Goal: Check status: Check status

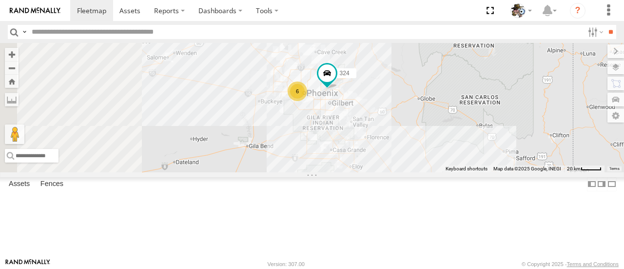
drag, startPoint x: 300, startPoint y: 143, endPoint x: 397, endPoint y: 178, distance: 103.0
click at [397, 172] on div "484 411 425 600 567 324 6" at bounding box center [312, 107] width 624 height 129
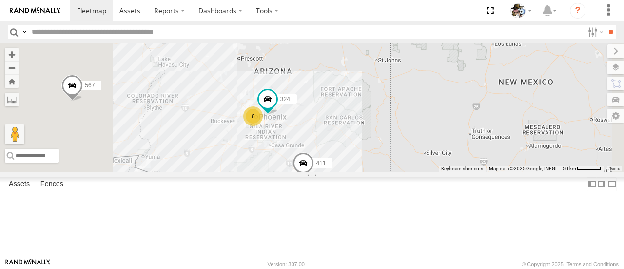
drag, startPoint x: 363, startPoint y: 87, endPoint x: 394, endPoint y: 105, distance: 35.4
click at [394, 105] on div "484 411 425 600 567 324 6" at bounding box center [312, 107] width 624 height 129
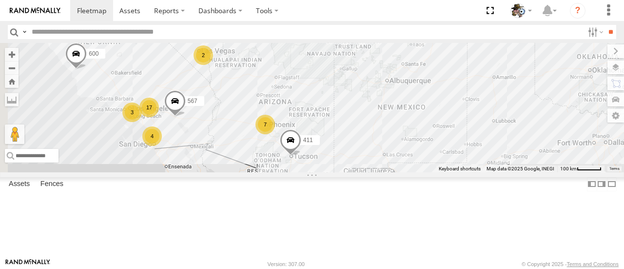
drag, startPoint x: 349, startPoint y: 105, endPoint x: 387, endPoint y: 123, distance: 42.3
click at [387, 123] on div "484 411 425 600 567 17 7 3 4 2" at bounding box center [312, 107] width 624 height 129
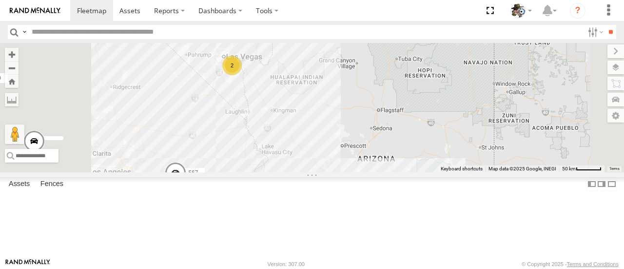
drag, startPoint x: 361, startPoint y: 67, endPoint x: 393, endPoint y: 99, distance: 45.9
click at [393, 99] on div "484 411 425 600 567 6 2 324" at bounding box center [312, 107] width 624 height 129
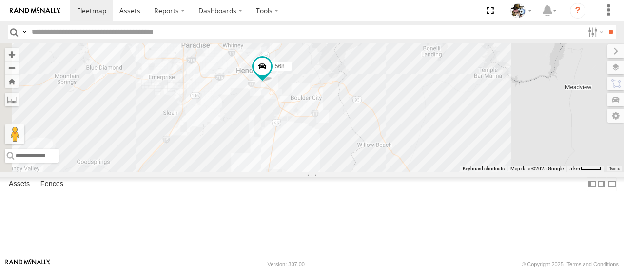
drag, startPoint x: 371, startPoint y: 90, endPoint x: 463, endPoint y: 90, distance: 92.6
click at [463, 90] on div "484 411 425 600 567 324 568 566" at bounding box center [312, 107] width 624 height 129
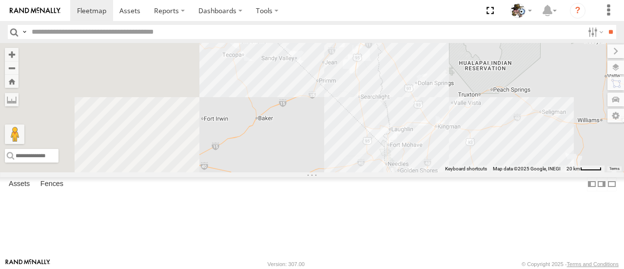
drag, startPoint x: 426, startPoint y: 165, endPoint x: 585, endPoint y: 58, distance: 192.2
click at [588, 56] on div "568 566" at bounding box center [312, 107] width 624 height 129
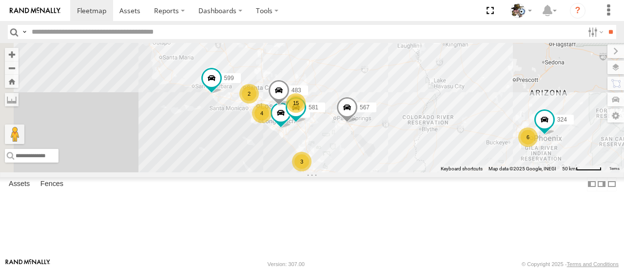
drag, startPoint x: 421, startPoint y: 155, endPoint x: 399, endPoint y: 154, distance: 22.4
click at [447, 125] on div "483 15 6 2 4 532 3 581 2 324 597 507 599 567" at bounding box center [312, 107] width 624 height 129
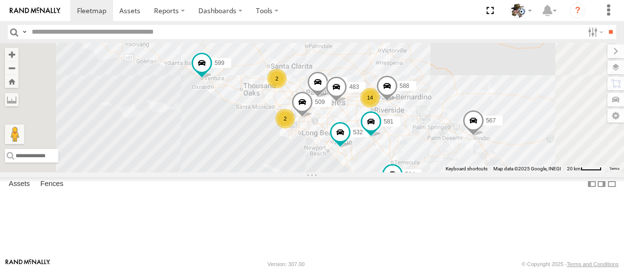
drag, startPoint x: 325, startPoint y: 86, endPoint x: 330, endPoint y: 129, distance: 43.2
click at [338, 88] on div "483 532 581 324 597 507 599 567 443 600 14 2 509 588 2 457 564 2" at bounding box center [312, 107] width 624 height 129
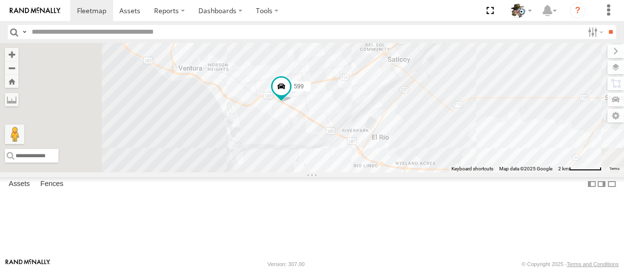
drag, startPoint x: 378, startPoint y: 151, endPoint x: 449, endPoint y: 136, distance: 72.3
click at [508, 68] on div "483 532 581 324 597 507 599 567 443 600 509 588 457 564 565" at bounding box center [312, 107] width 624 height 129
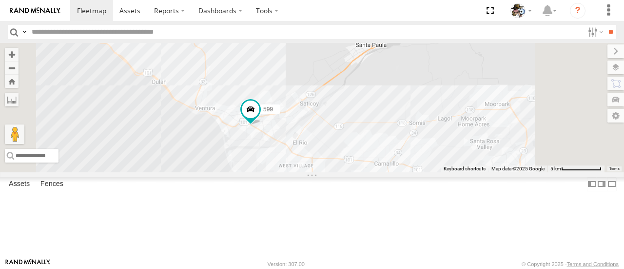
drag, startPoint x: 454, startPoint y: 88, endPoint x: 439, endPoint y: 88, distance: 15.1
click at [439, 88] on div "483 532 581 324 597 507 599 567 443 600 509 588 457 564 565" at bounding box center [312, 107] width 624 height 129
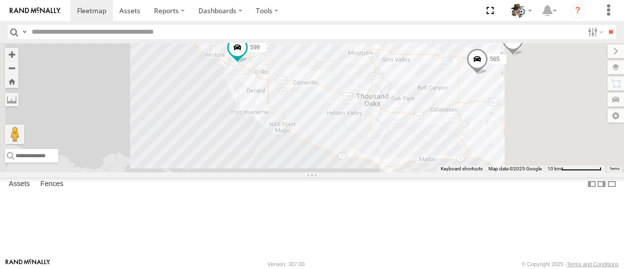
drag, startPoint x: 504, startPoint y: 185, endPoint x: 496, endPoint y: 179, distance: 10.1
click at [460, 167] on div "483 532 581 324 597 507 599 567 443 600 509 588 457 564 565" at bounding box center [312, 107] width 624 height 129
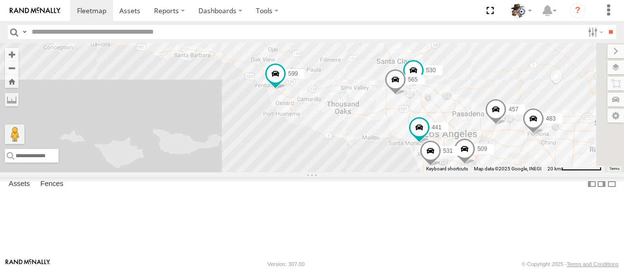
drag, startPoint x: 503, startPoint y: 217, endPoint x: 423, endPoint y: 203, distance: 80.6
click at [423, 172] on div "483 532 581 324 597 507 599 567 443 600 509 588 457 564 530 565 441 531" at bounding box center [312, 107] width 624 height 129
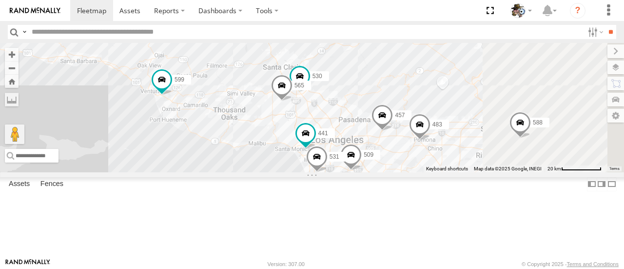
drag, startPoint x: 536, startPoint y: 109, endPoint x: 483, endPoint y: 127, distance: 56.6
click at [478, 122] on div "483 532 581 324 597 507 599 567 443 600 509 588 457 564 530 565 441 531" at bounding box center [312, 107] width 624 height 129
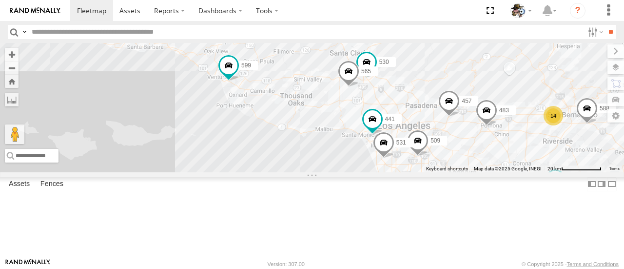
drag, startPoint x: 358, startPoint y: 218, endPoint x: 420, endPoint y: 207, distance: 62.9
click at [425, 172] on div "483 532 581 324 597 507 599 567 443 600 509 588 457 564 530 565 441 531 14" at bounding box center [312, 107] width 624 height 129
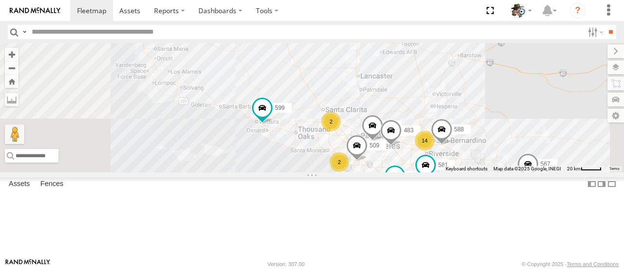
click at [271, 117] on span at bounding box center [263, 108] width 18 height 18
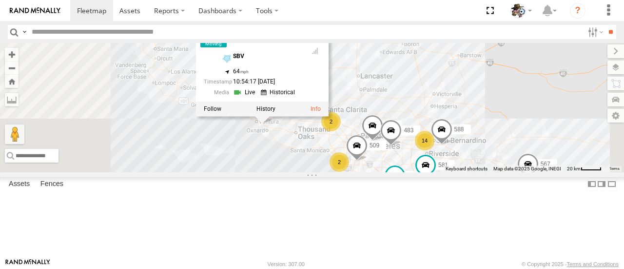
click at [258, 97] on link at bounding box center [245, 92] width 25 height 9
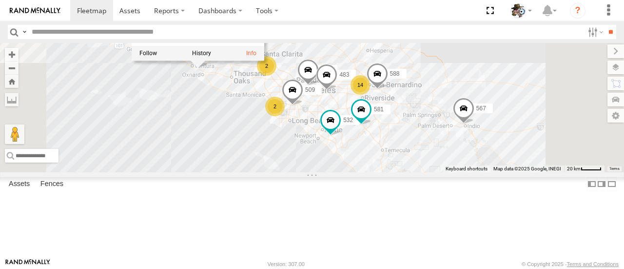
drag, startPoint x: 362, startPoint y: 179, endPoint x: 329, endPoint y: 160, distance: 38.0
click at [329, 160] on div "483 532 581 324 597 507 599 567 443 600 14 2 509 588 457 2 599 Rialto SBV 34.26…" at bounding box center [312, 107] width 624 height 129
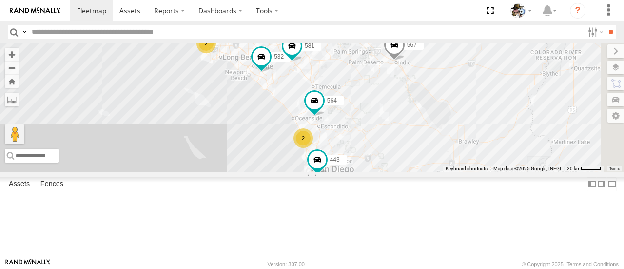
drag, startPoint x: 398, startPoint y: 209, endPoint x: 329, endPoint y: 144, distance: 95.2
click at [329, 144] on div "483 532 581 324 597 507 599 567 443 600 14 2 509 588 457 2 599 Rialto SBV 34.26…" at bounding box center [312, 107] width 624 height 129
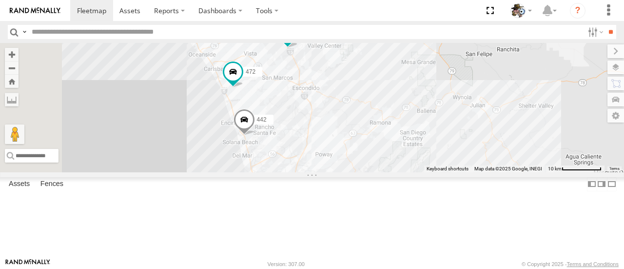
drag, startPoint x: 458, startPoint y: 127, endPoint x: 519, endPoint y: 131, distance: 61.1
click at [519, 131] on div "483 532 581 324 597 507 599 567 443 600 509 588 457 599 Rialto SBV 34.26133 , -…" at bounding box center [312, 107] width 624 height 129
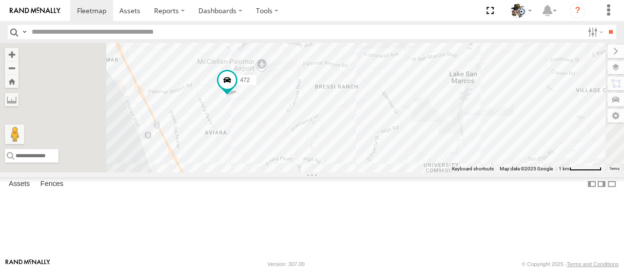
drag, startPoint x: 332, startPoint y: 101, endPoint x: 347, endPoint y: 145, distance: 46.0
click at [347, 145] on div "483 532 581 324 597 507 599 567 443 600 509 588 457 599 Rialto SBV 34.26133 , -…" at bounding box center [312, 107] width 624 height 129
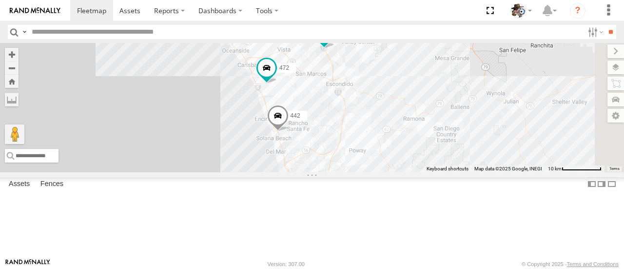
drag, startPoint x: 356, startPoint y: 155, endPoint x: 335, endPoint y: 131, distance: 31.1
click at [325, 133] on div "483 532 581 324 597 507 599 567 443 600 509 588 457 599 Rialto SBV 34.25383 , -…" at bounding box center [312, 107] width 624 height 129
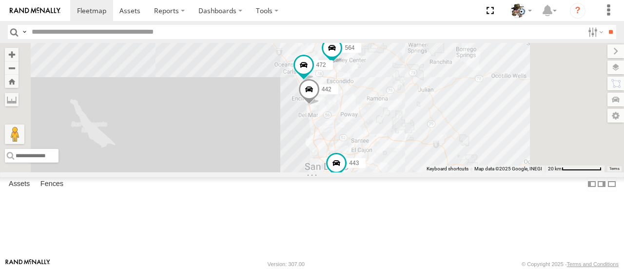
drag, startPoint x: 609, startPoint y: 168, endPoint x: 552, endPoint y: 163, distance: 56.8
click at [552, 163] on div "483 532 581 324 597 507 599 567 443 600 509 588 457 599 Rialto SBV 34.25383 , -…" at bounding box center [312, 107] width 624 height 129
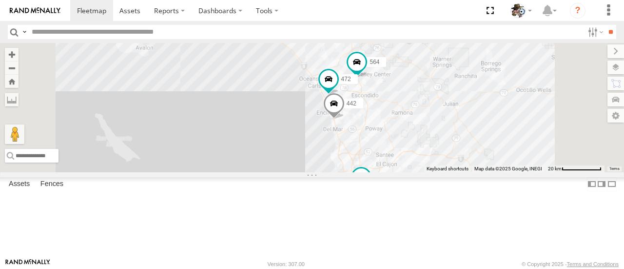
drag, startPoint x: 548, startPoint y: 207, endPoint x: 372, endPoint y: 222, distance: 176.7
click at [572, 172] on div "483 532 581 324 597 507 599 567 443 600 509 588 457 599 Rialto SBV 34.25383 , -…" at bounding box center [312, 107] width 624 height 129
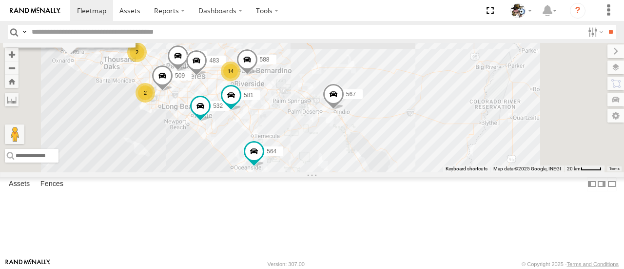
drag, startPoint x: 459, startPoint y: 147, endPoint x: 426, endPoint y: 207, distance: 68.5
click at [426, 172] on div "483 532 581 324 597 507 599 567 443 600 509 588 457 599 Rialto SBV 34.25383 , -…" at bounding box center [312, 107] width 624 height 129
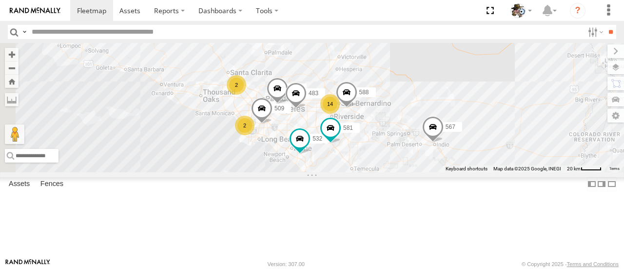
drag, startPoint x: 416, startPoint y: 188, endPoint x: 513, endPoint y: 214, distance: 100.9
click at [513, 172] on div "509 588 532 457 581 564 483 567 14 2 2 2" at bounding box center [312, 107] width 624 height 129
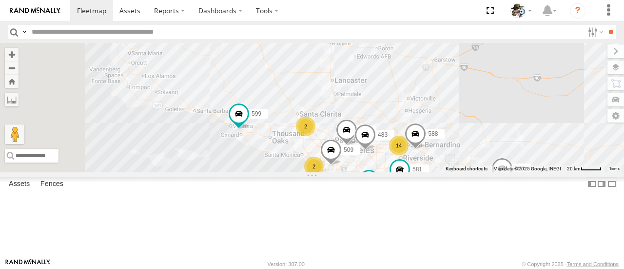
drag, startPoint x: 311, startPoint y: 193, endPoint x: 381, endPoint y: 236, distance: 82.0
click at [381, 172] on div "509 588 532 457 581 564 483 567 14 2 2 2 599" at bounding box center [312, 107] width 624 height 129
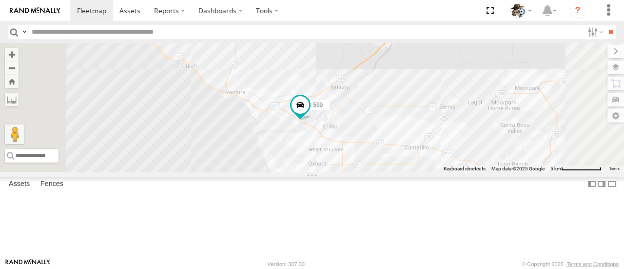
drag, startPoint x: 318, startPoint y: 153, endPoint x: 347, endPoint y: 227, distance: 79.7
click at [347, 172] on div "509 588 532 457 581 564 483 567 599 597 507" at bounding box center [312, 107] width 624 height 129
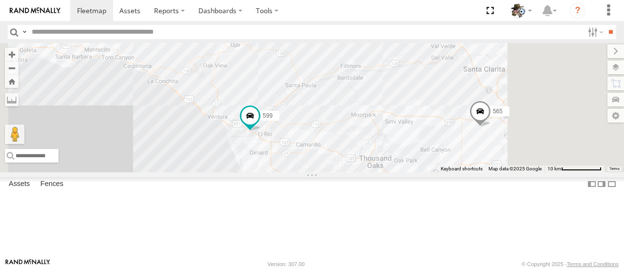
drag, startPoint x: 324, startPoint y: 190, endPoint x: 318, endPoint y: 188, distance: 6.2
click at [318, 172] on div "509 588 532 457 581 564 483 567 599 597 507 565" at bounding box center [312, 107] width 624 height 129
